Goal: Transaction & Acquisition: Purchase product/service

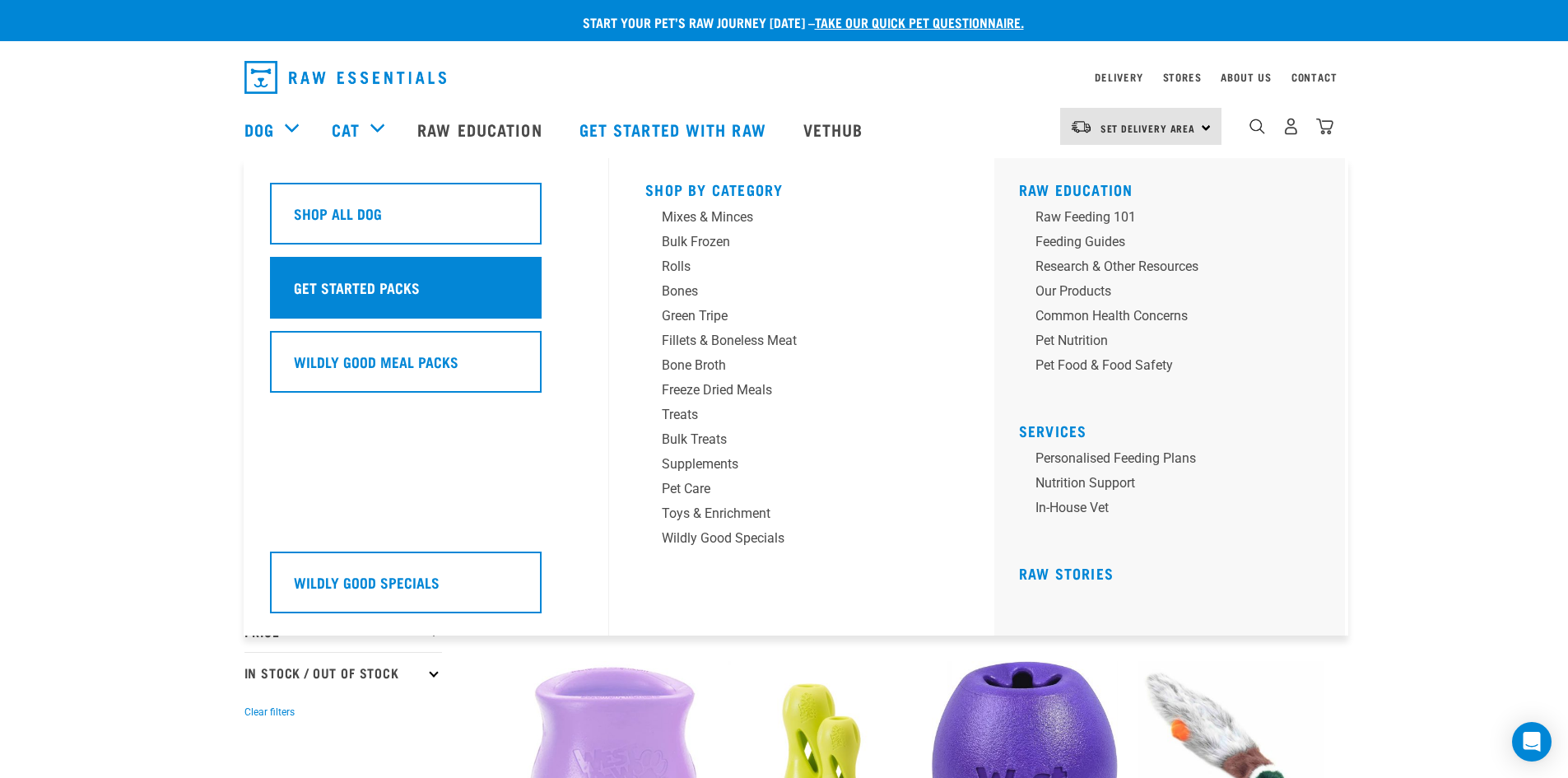
click at [348, 288] on h5 "Get Started Packs" at bounding box center [357, 287] width 126 height 22
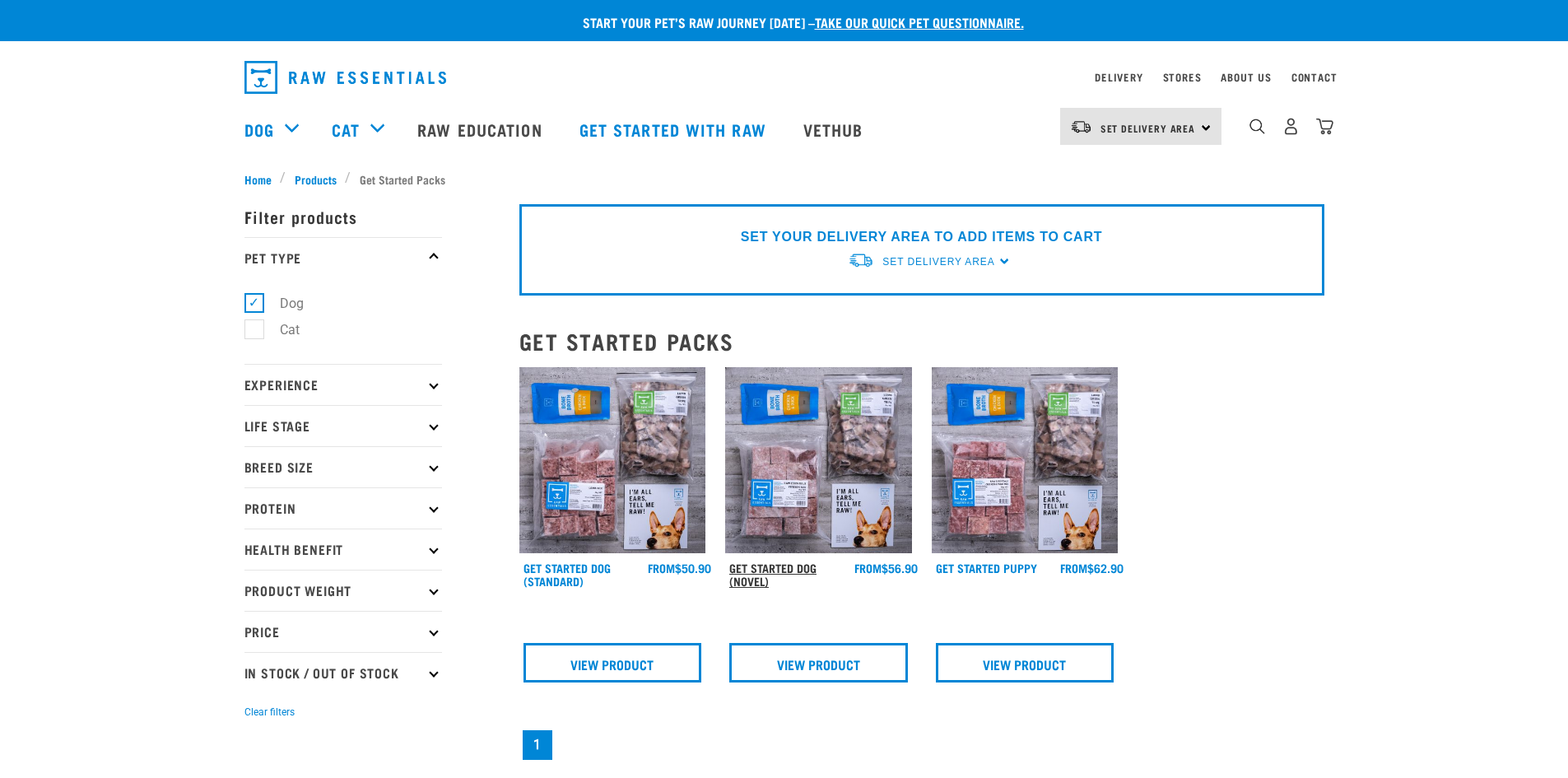
click at [789, 564] on link "Get Started Dog (Novel)" at bounding box center [773, 573] width 87 height 19
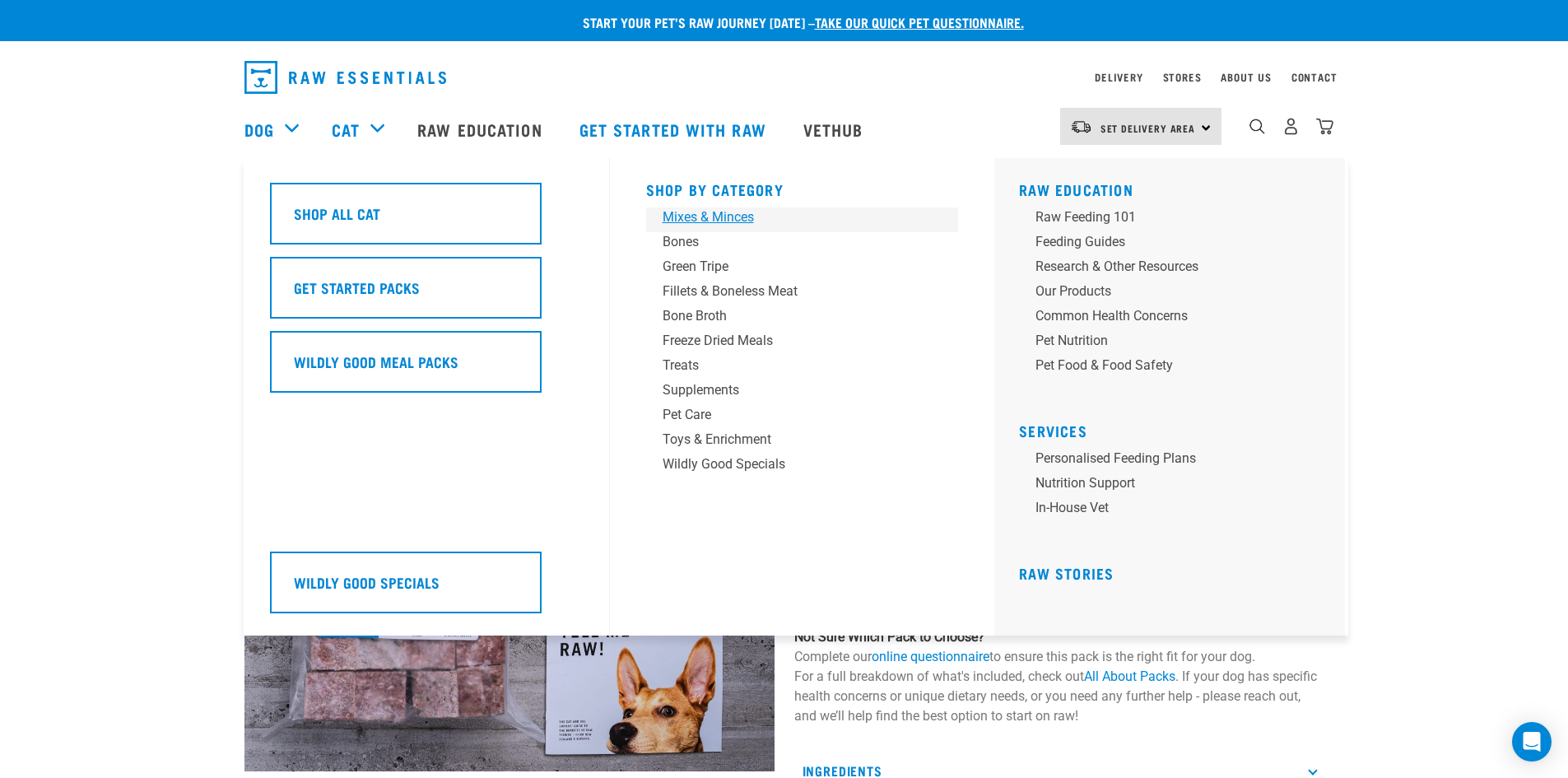
click at [700, 219] on div "Mixes & Minces" at bounding box center [791, 217] width 257 height 20
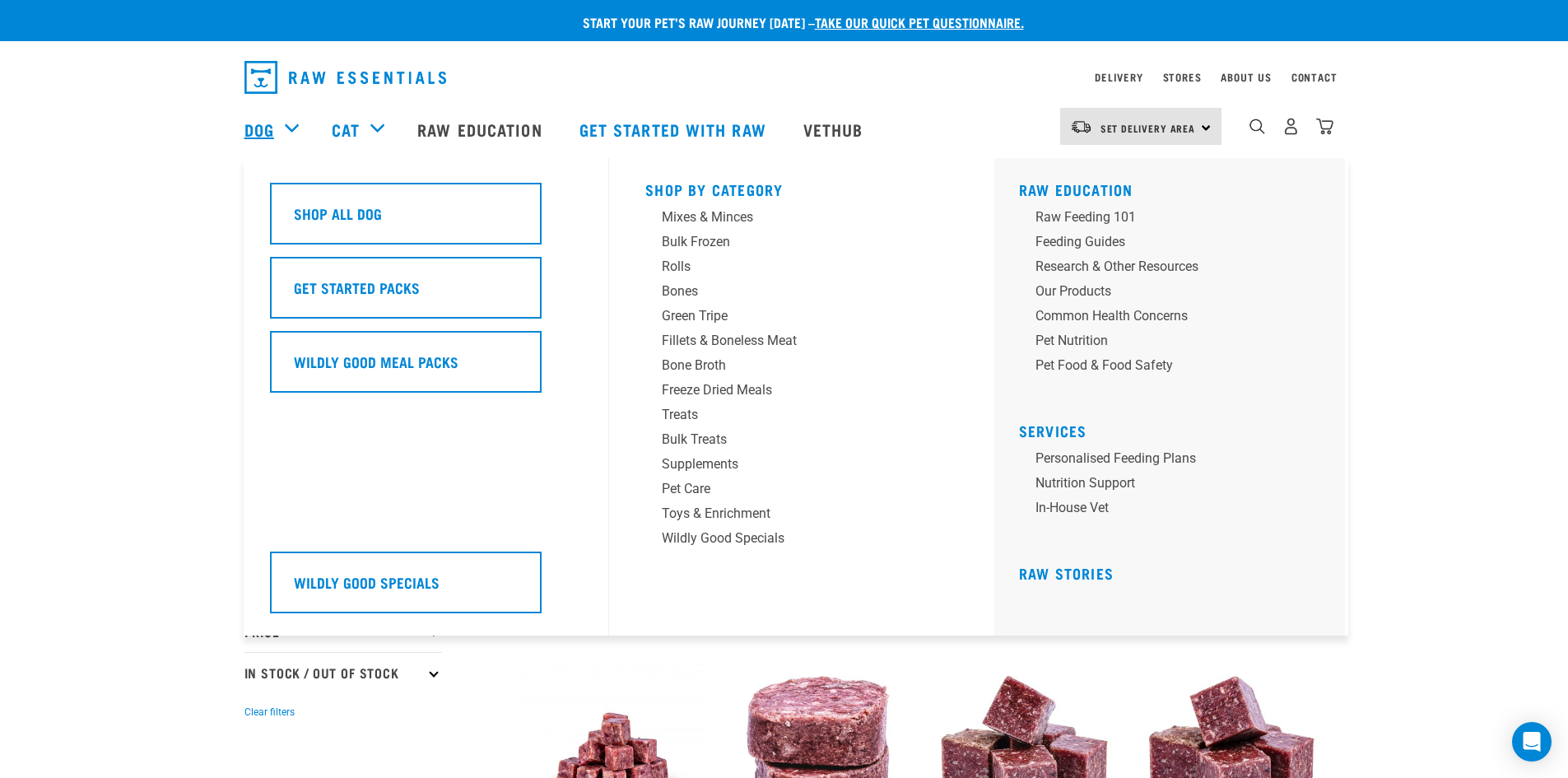
click at [251, 129] on link "Dog" at bounding box center [259, 128] width 30 height 24
click at [691, 214] on div "Mixes & Minces" at bounding box center [790, 217] width 257 height 20
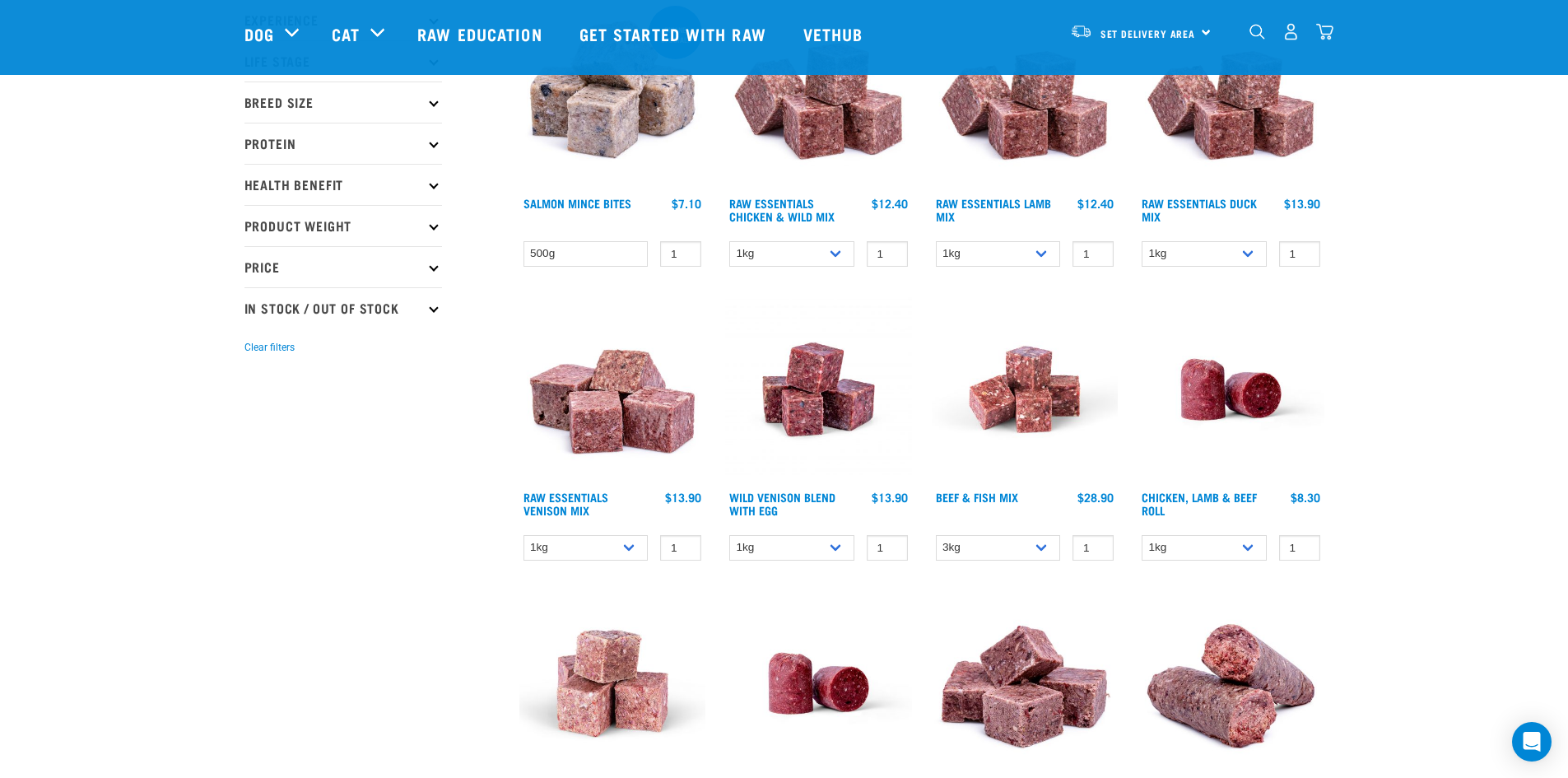
scroll to position [245, 0]
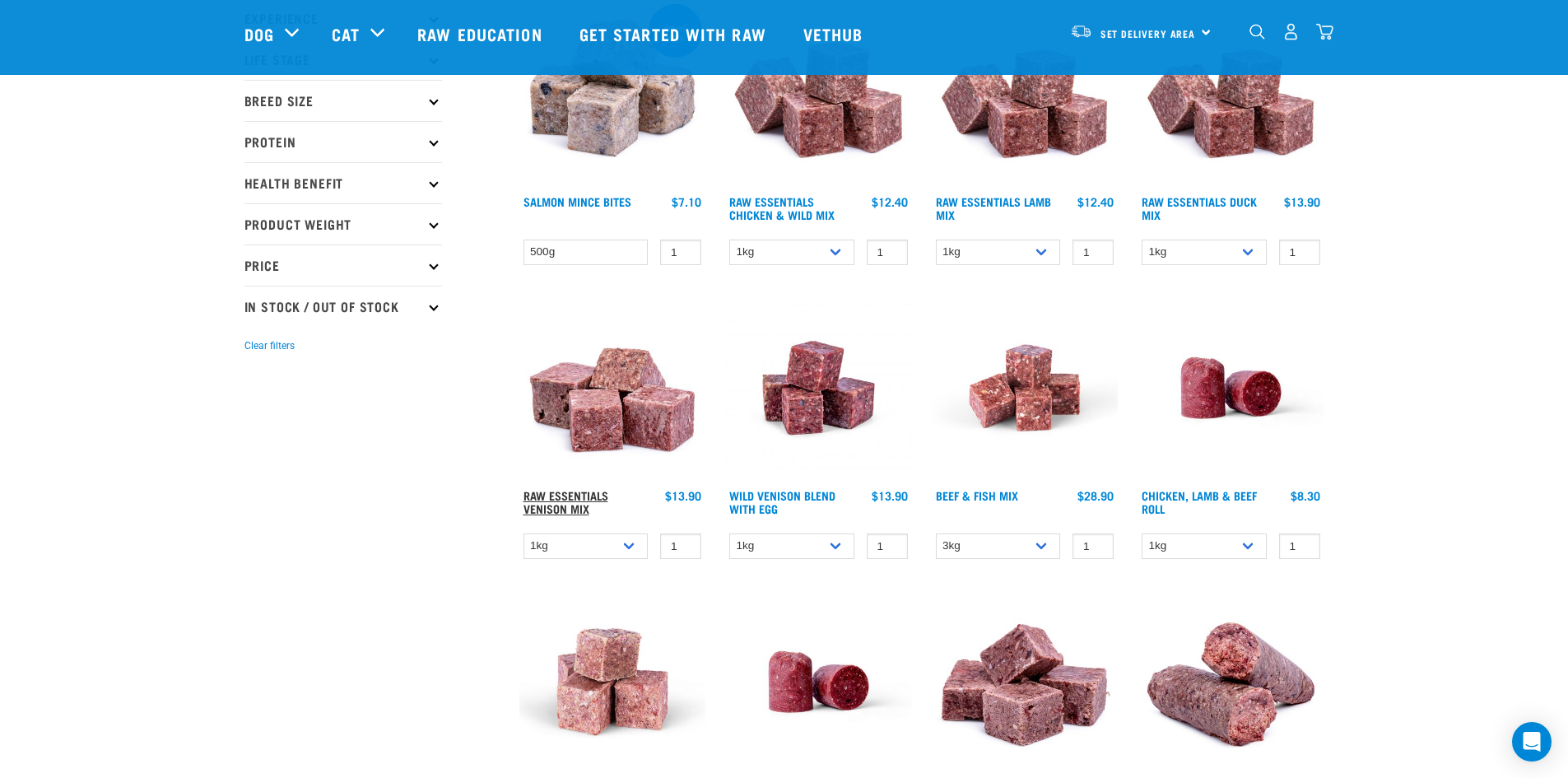
click at [572, 500] on link "Raw Essentials Venison Mix" at bounding box center [566, 501] width 84 height 19
